Goal: Task Accomplishment & Management: Complete application form

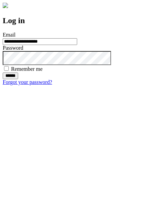
type input "**********"
click at [18, 79] on input "******" at bounding box center [10, 75] width 15 height 7
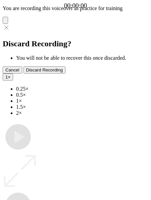
type input "**********"
